Goal: Task Accomplishment & Management: Complete application form

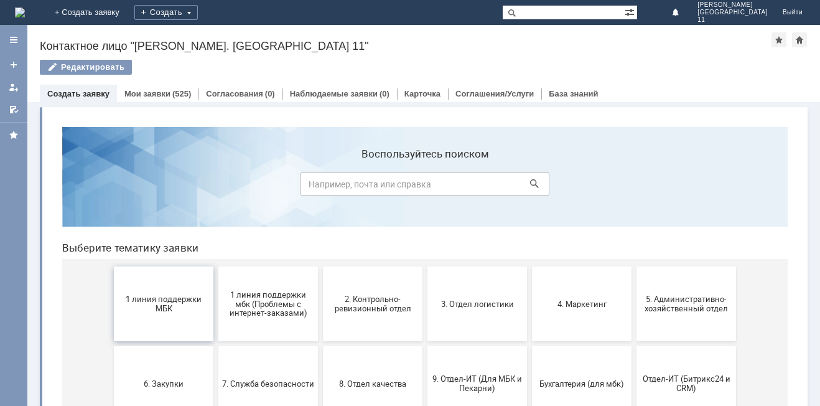
click at [154, 303] on span "1 линия поддержки МБК" at bounding box center [164, 303] width 92 height 19
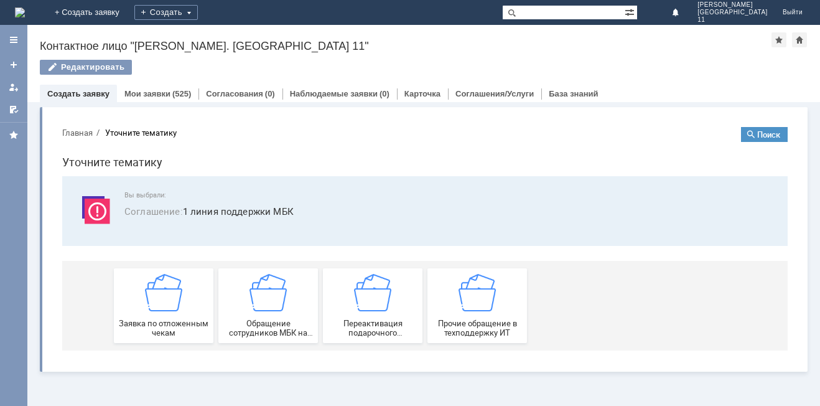
click at [154, 303] on img at bounding box center [163, 292] width 37 height 37
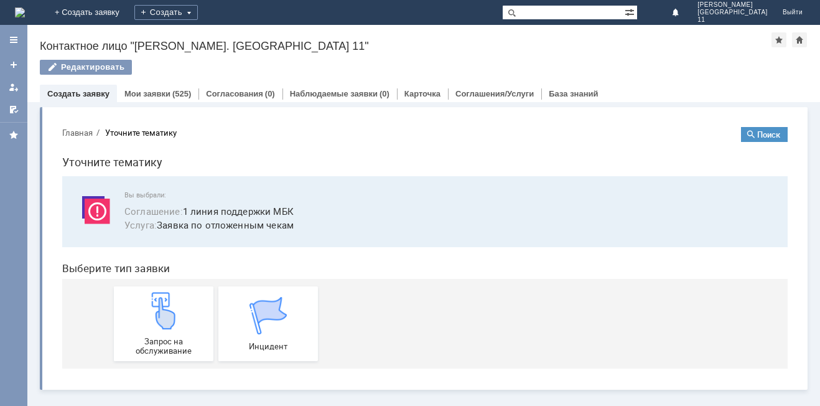
click at [154, 303] on img at bounding box center [163, 310] width 37 height 37
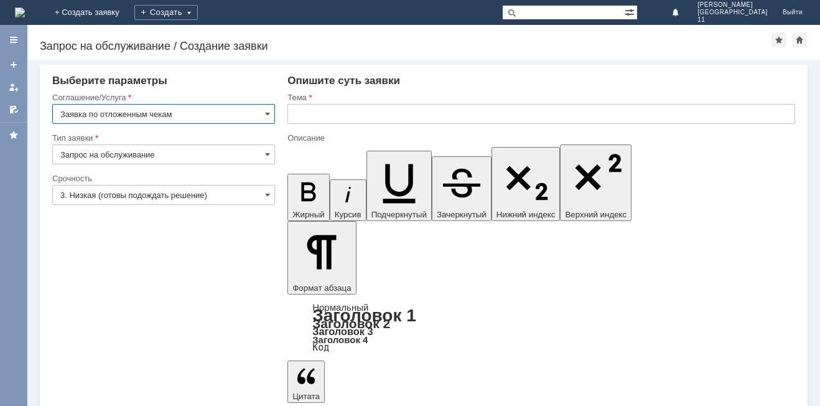
click at [381, 115] on input "text" at bounding box center [542, 114] width 508 height 20
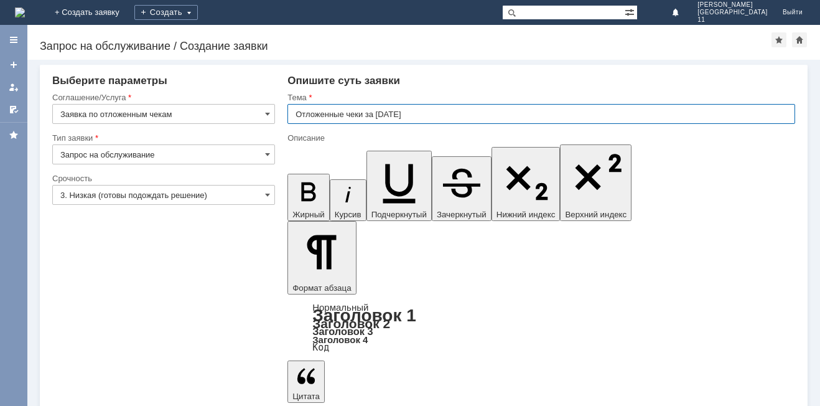
type input "Отложенные чеки за [DATE]"
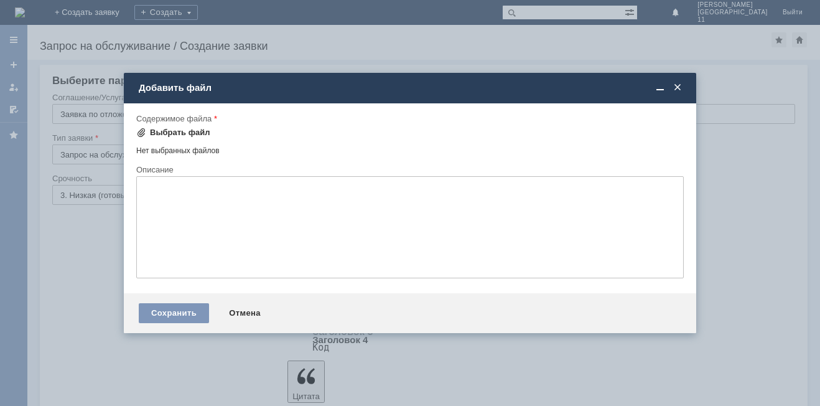
click at [172, 134] on div "Выбрать файл" at bounding box center [180, 133] width 60 height 10
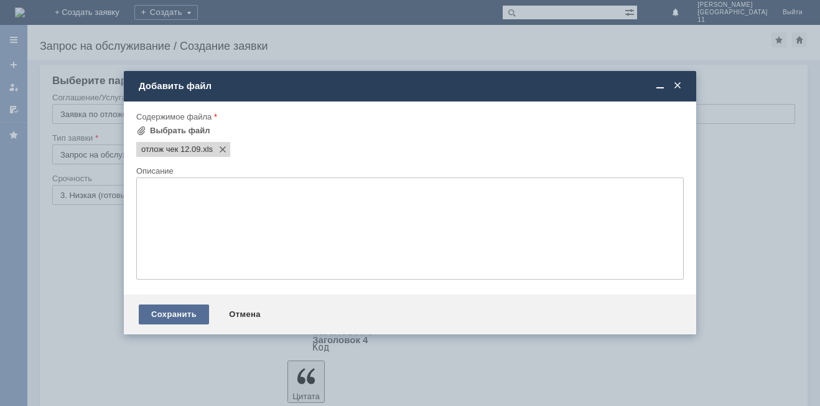
click at [167, 320] on div "Сохранить" at bounding box center [174, 314] width 70 height 20
